Goal: Task Accomplishment & Management: Use online tool/utility

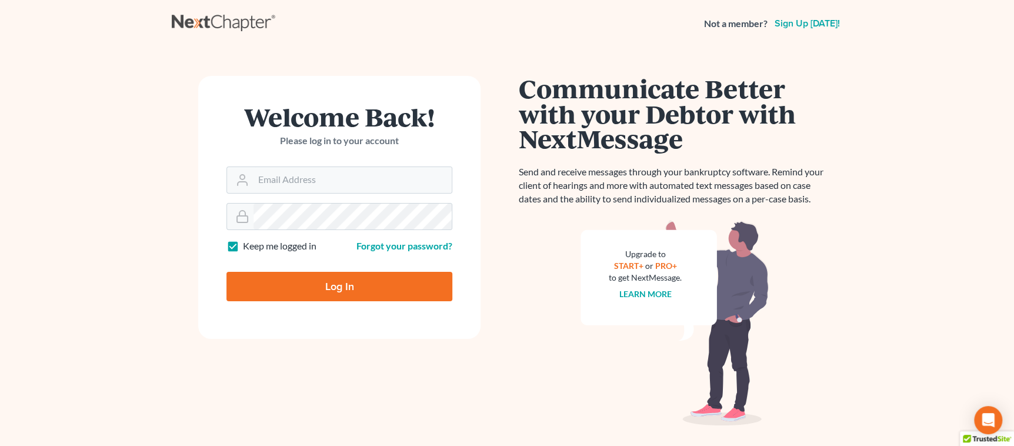
click at [335, 281] on input "Log In" at bounding box center [339, 286] width 226 height 29
type input "Thinking..."
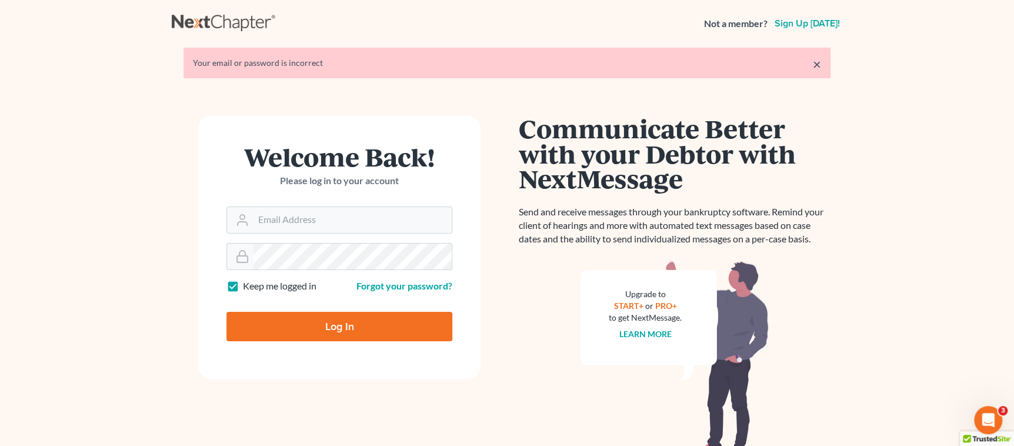
click at [296, 317] on input "Log In" at bounding box center [339, 326] width 226 height 29
type input "Thinking..."
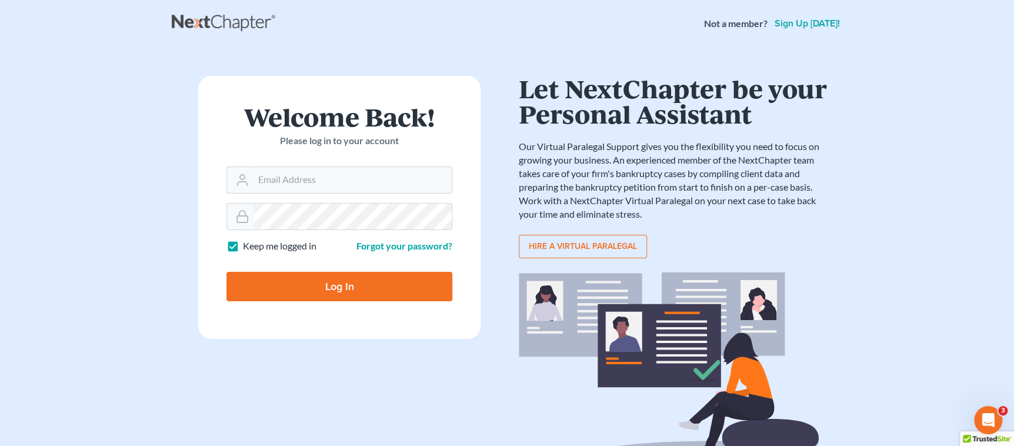
click at [397, 287] on input "Log In" at bounding box center [339, 286] width 226 height 29
type input "Thinking..."
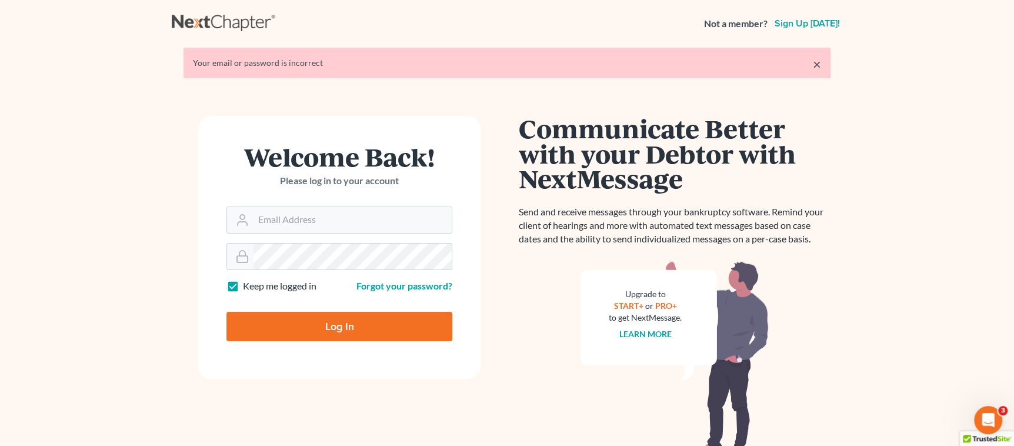
click at [337, 318] on input "Log In" at bounding box center [339, 326] width 226 height 29
type input "Thinking..."
click at [308, 222] on input "Email Address" at bounding box center [353, 220] width 198 height 26
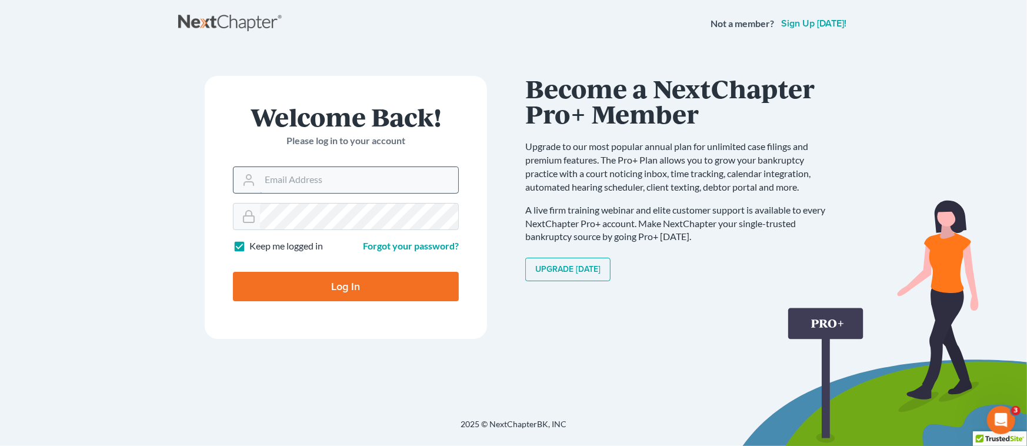
type input "[EMAIL_ADDRESS][DOMAIN_NAME]"
click at [394, 291] on input "Log In" at bounding box center [346, 286] width 226 height 29
type input "Thinking..."
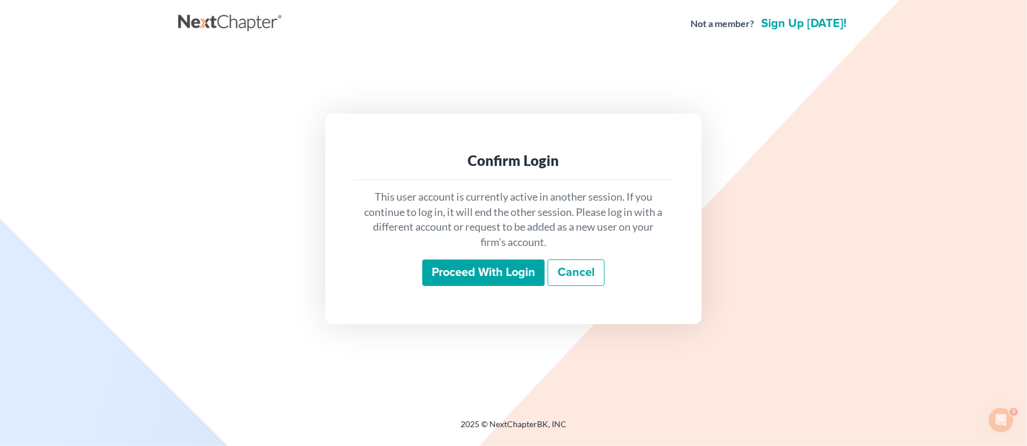
click at [468, 278] on input "Proceed with login" at bounding box center [483, 272] width 122 height 27
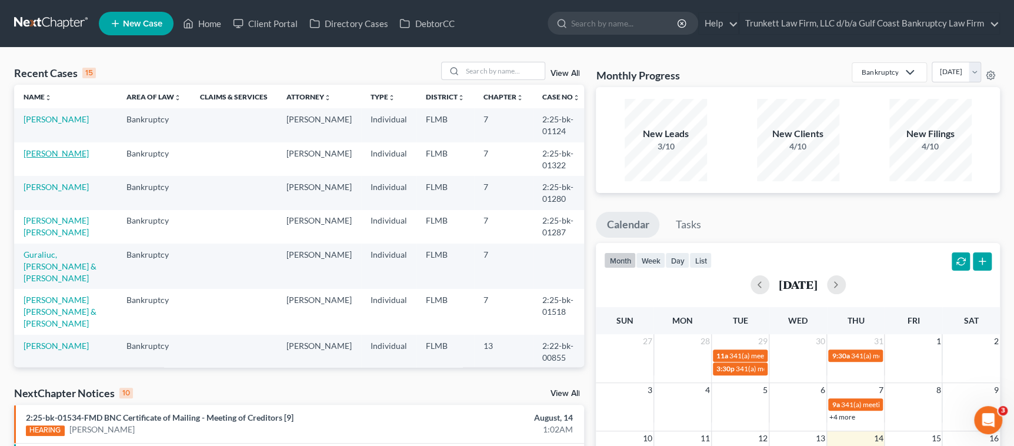
click at [48, 153] on link "[PERSON_NAME]" at bounding box center [56, 153] width 65 height 10
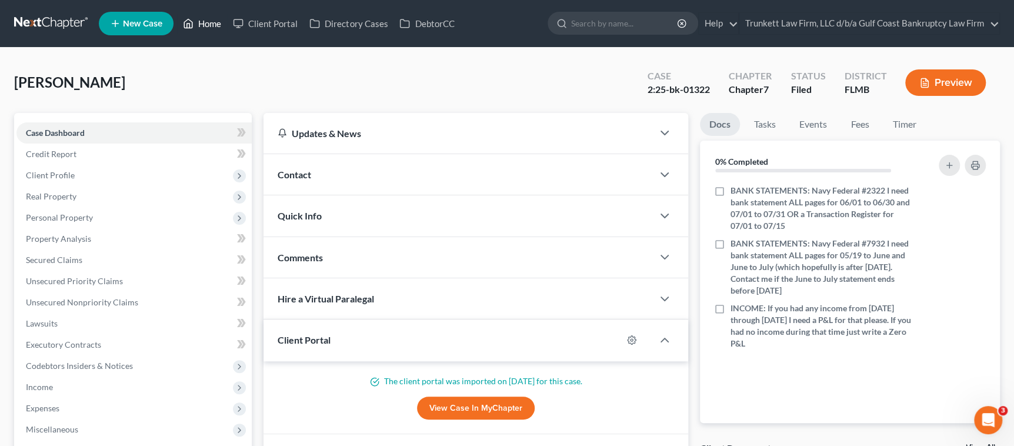
click at [209, 19] on link "Home" at bounding box center [202, 23] width 50 height 21
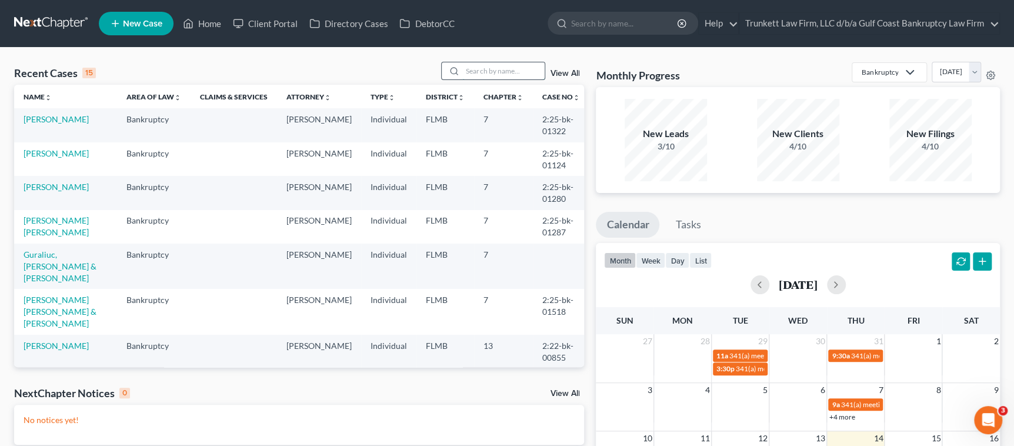
scroll to position [1, 0]
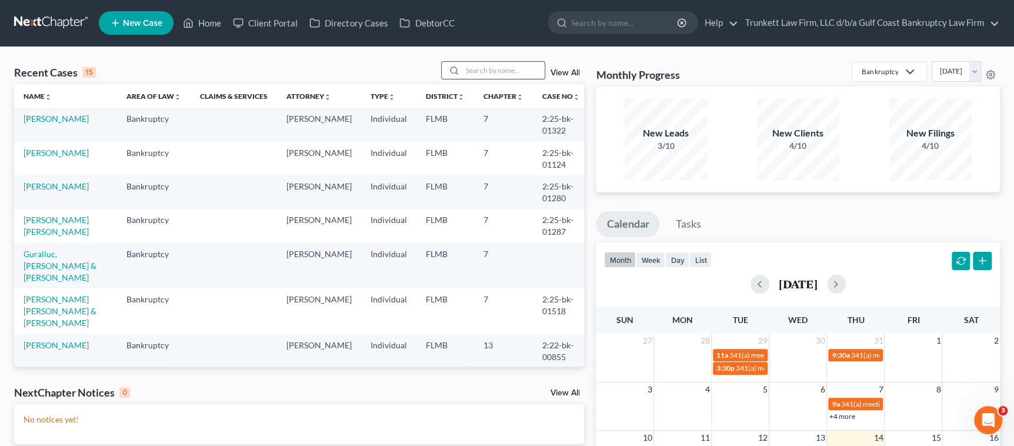
click at [480, 73] on input "search" at bounding box center [503, 70] width 82 height 17
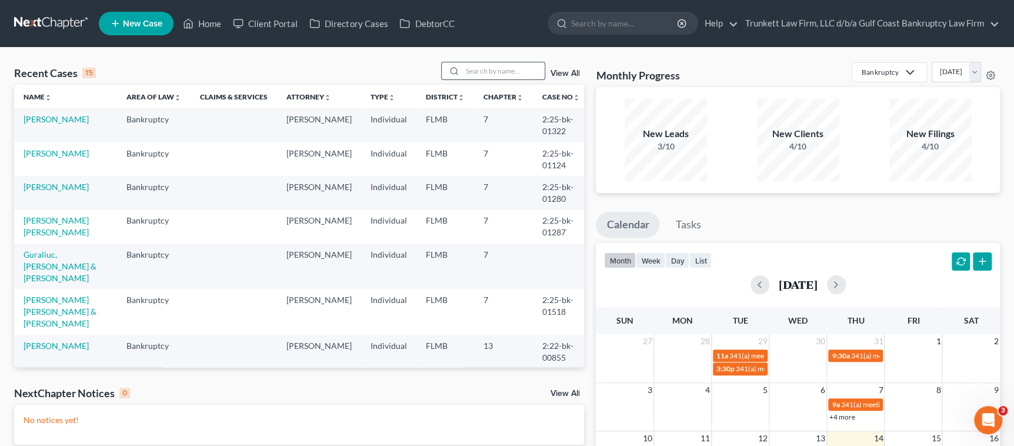
scroll to position [1, 0]
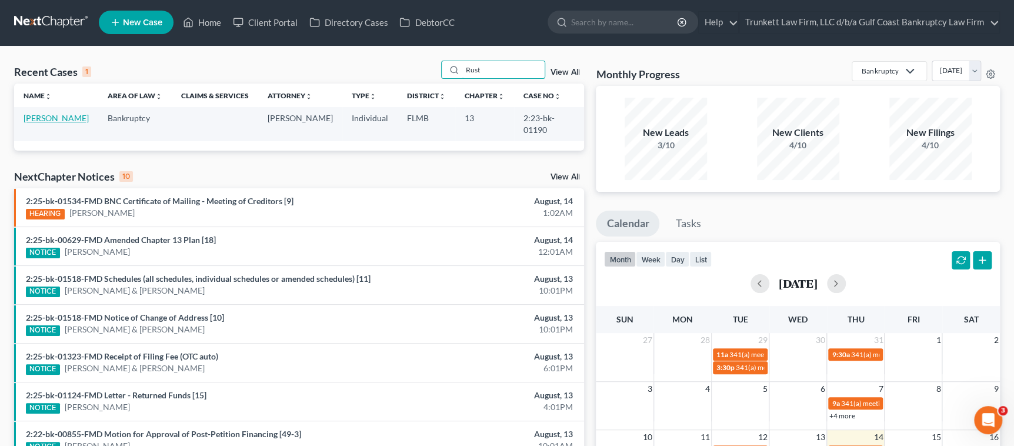
type input "Rust"
click at [46, 114] on link "[PERSON_NAME]" at bounding box center [56, 118] width 65 height 10
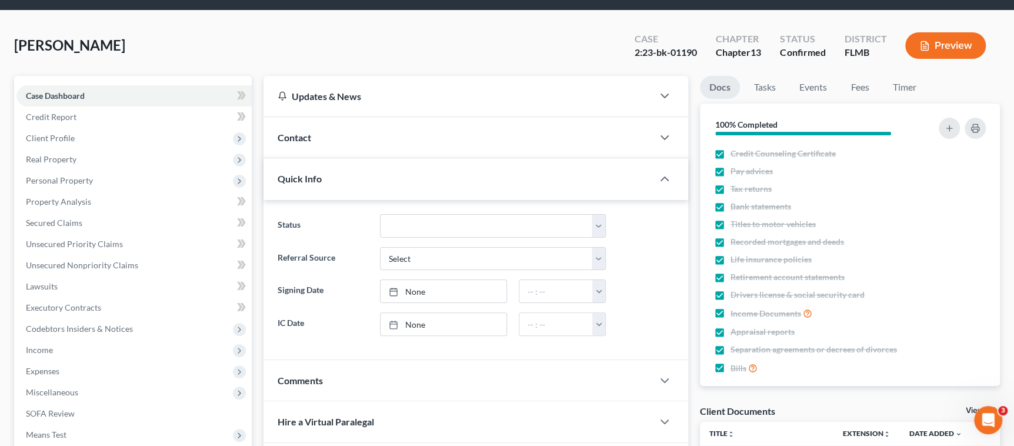
scroll to position [200, 0]
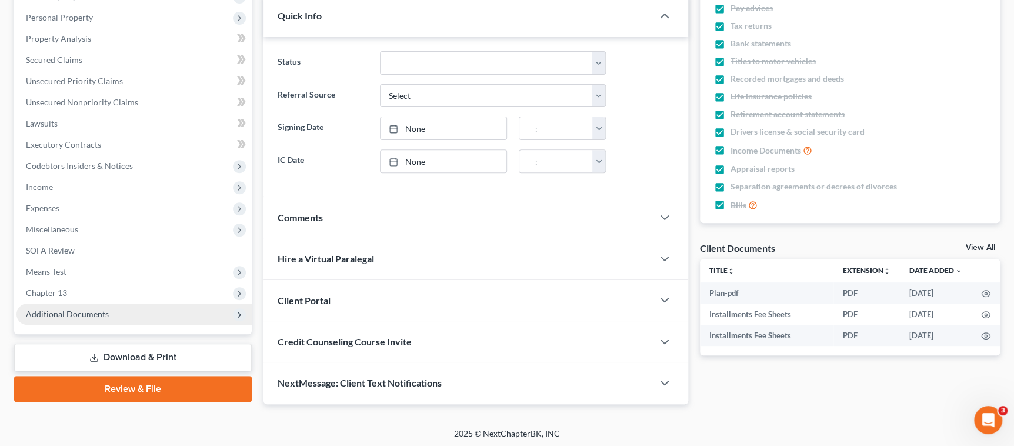
click at [52, 314] on span "Additional Documents" at bounding box center [67, 314] width 83 height 10
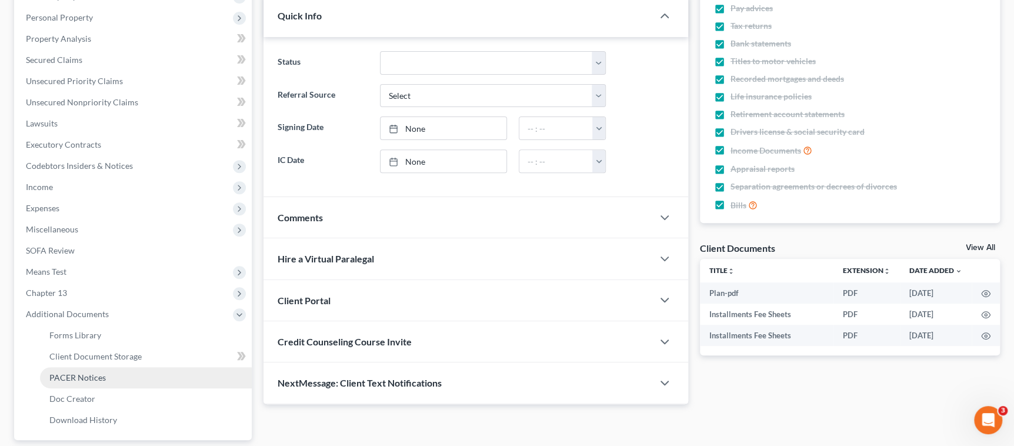
click at [75, 378] on span "PACER Notices" at bounding box center [77, 377] width 56 height 10
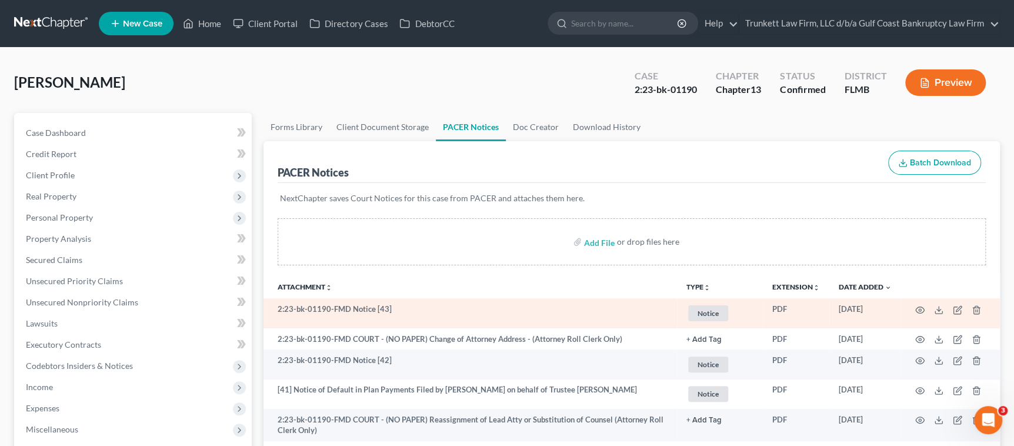
click at [913, 307] on td at bounding box center [950, 313] width 99 height 30
click at [919, 310] on icon "button" at bounding box center [919, 309] width 9 height 9
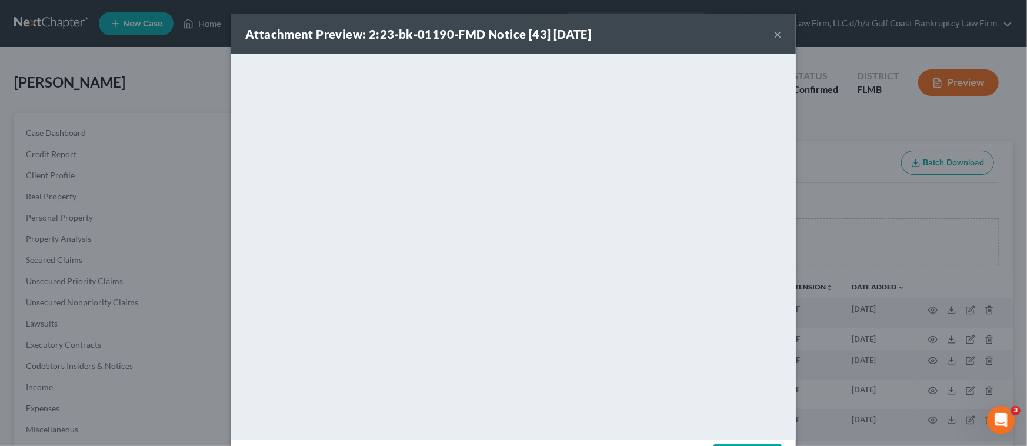
click at [773, 33] on button "×" at bounding box center [777, 34] width 8 height 14
